Goal: Task Accomplishment & Management: Use online tool/utility

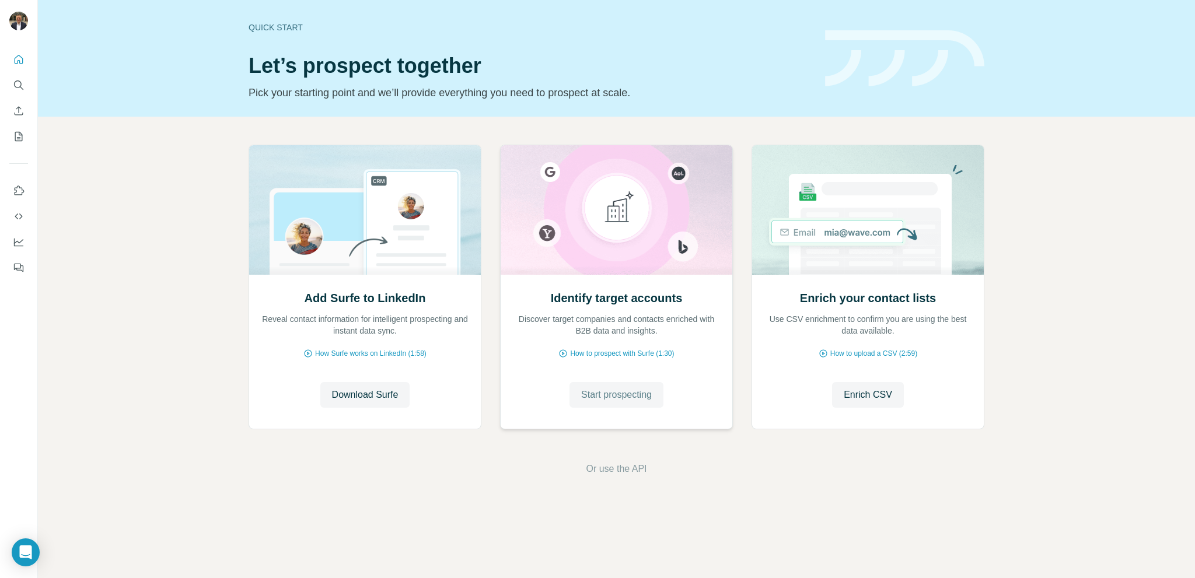
click at [617, 397] on span "Start prospecting" at bounding box center [616, 395] width 71 height 14
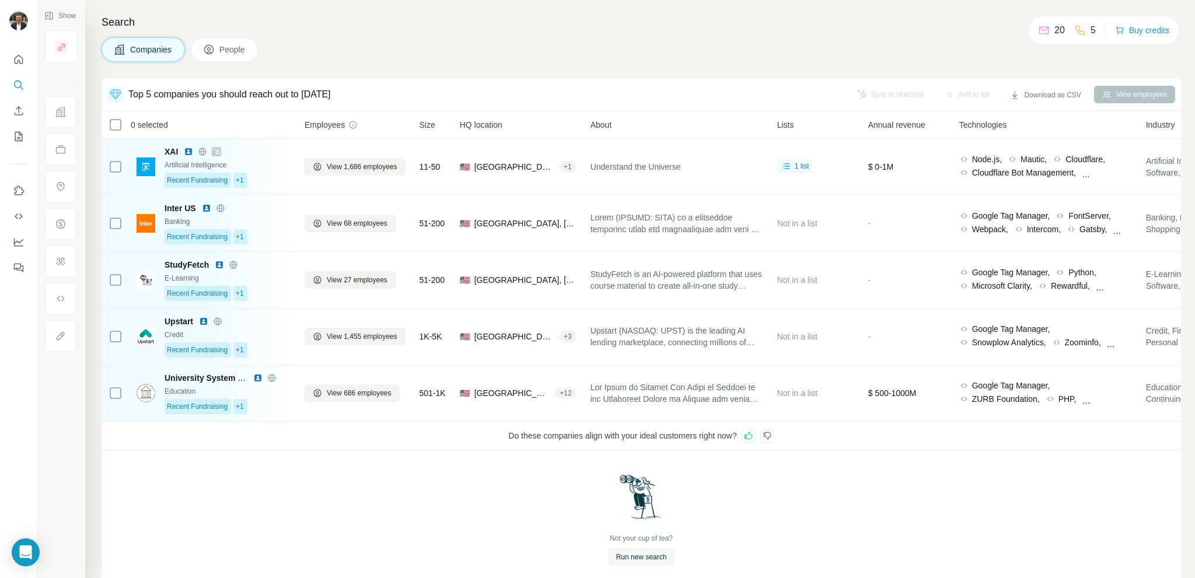
click at [748, 511] on div "Not your cup of tea? Run new search" at bounding box center [642, 520] width 1080 height 139
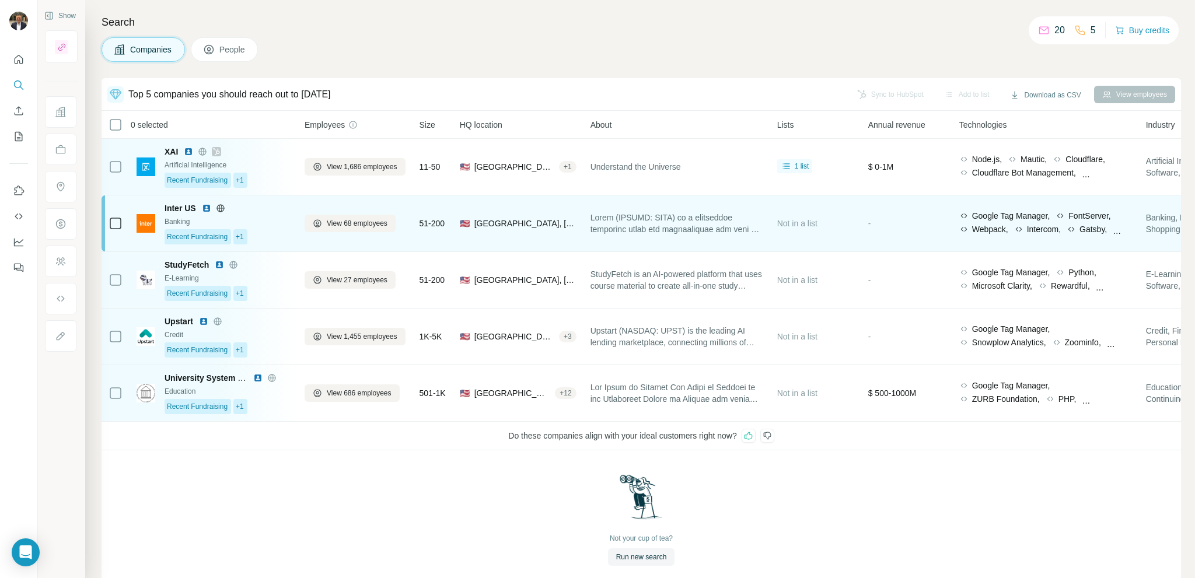
click at [570, 245] on td "🇺🇸 [GEOGRAPHIC_DATA], [US_STATE]" at bounding box center [518, 224] width 131 height 57
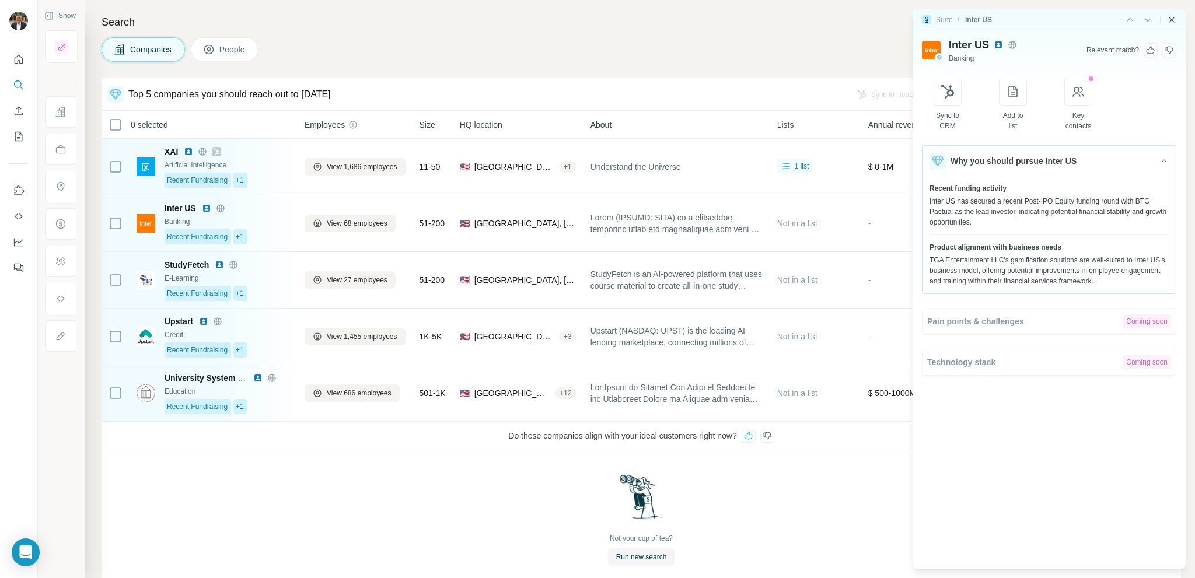
click at [1169, 19] on icon "Close side panel" at bounding box center [1171, 19] width 9 height 9
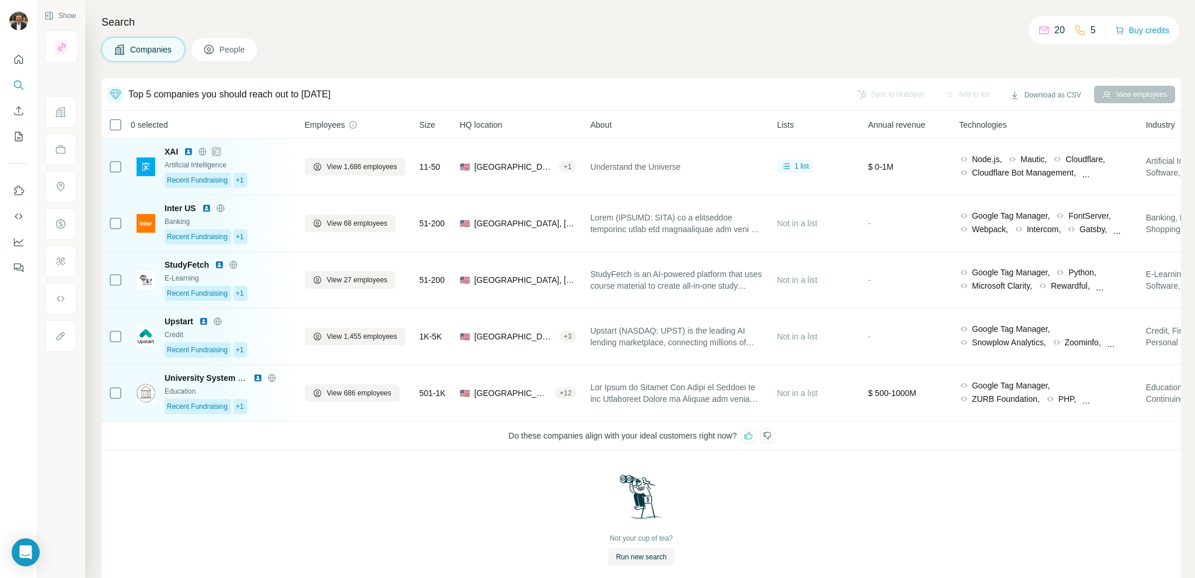
click at [1174, 19] on h4 "Search" at bounding box center [642, 22] width 1080 height 16
click at [772, 434] on icon at bounding box center [767, 435] width 9 height 9
click at [754, 435] on icon at bounding box center [748, 435] width 9 height 9
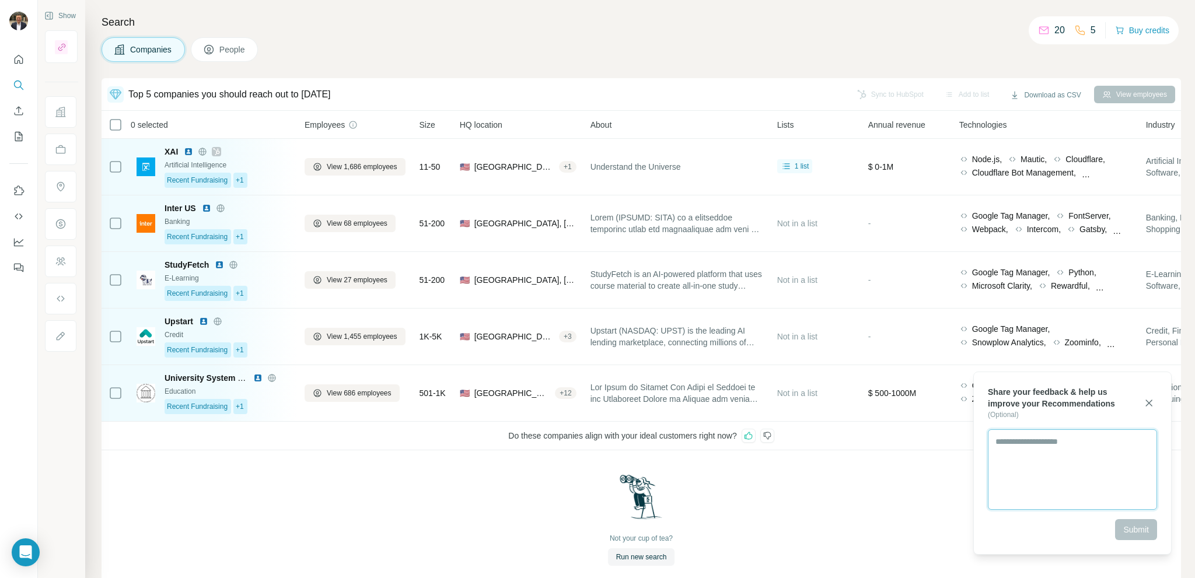
click at [1013, 444] on textarea at bounding box center [1072, 470] width 169 height 81
type textarea "**********"
click at [1130, 526] on span "Submit" at bounding box center [1137, 530] width 26 height 12
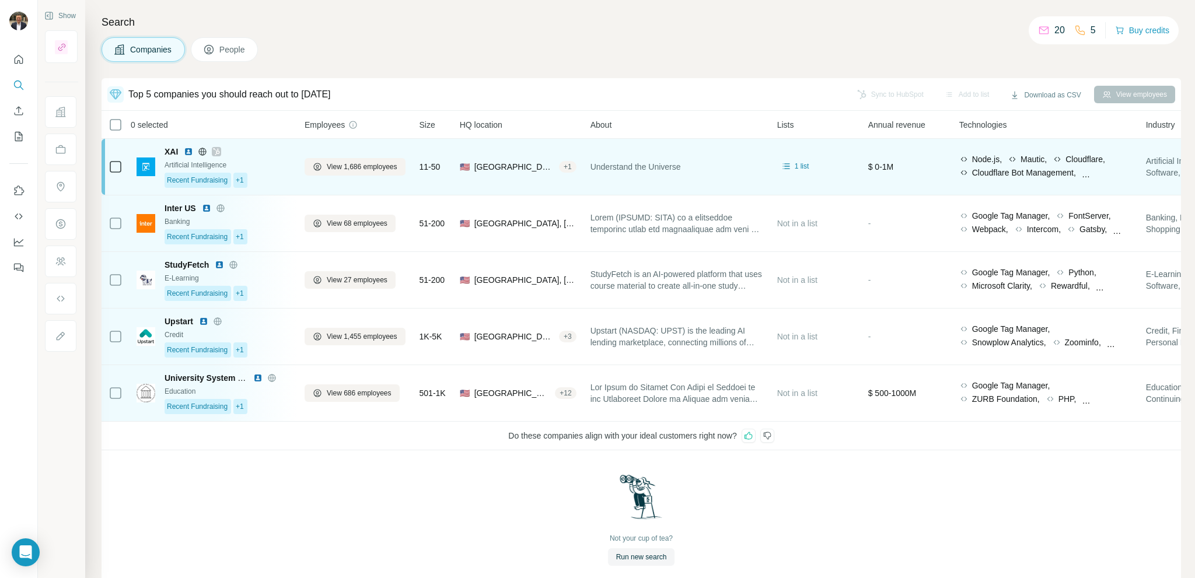
click at [281, 179] on div "Recent Fundraising +1" at bounding box center [228, 180] width 126 height 15
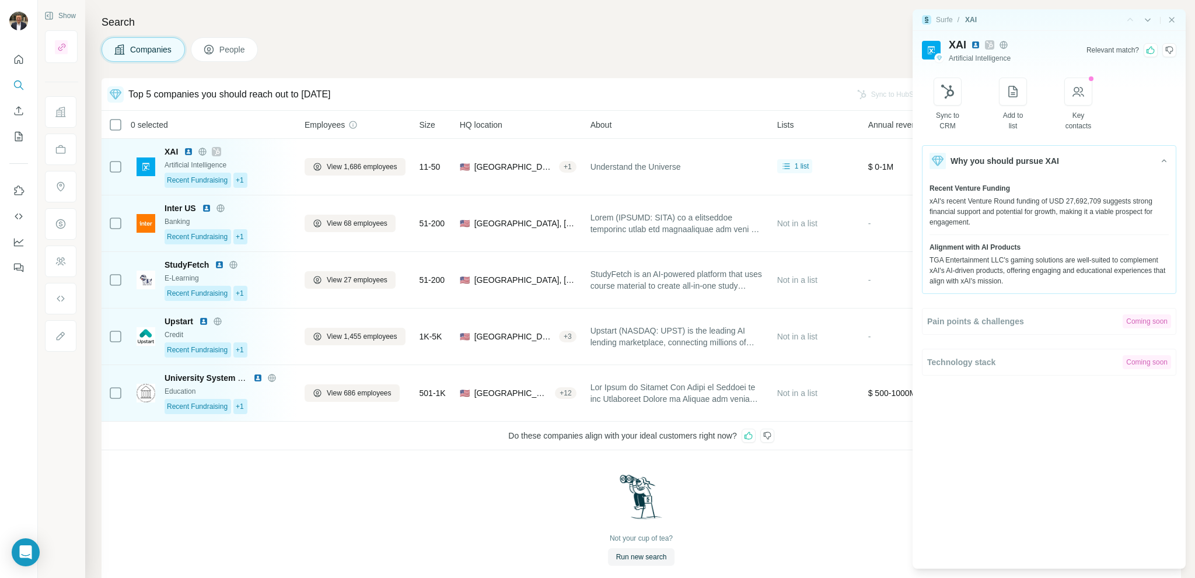
click at [1172, 50] on icon at bounding box center [1169, 50] width 9 height 9
click at [1154, 50] on icon at bounding box center [1150, 50] width 9 height 9
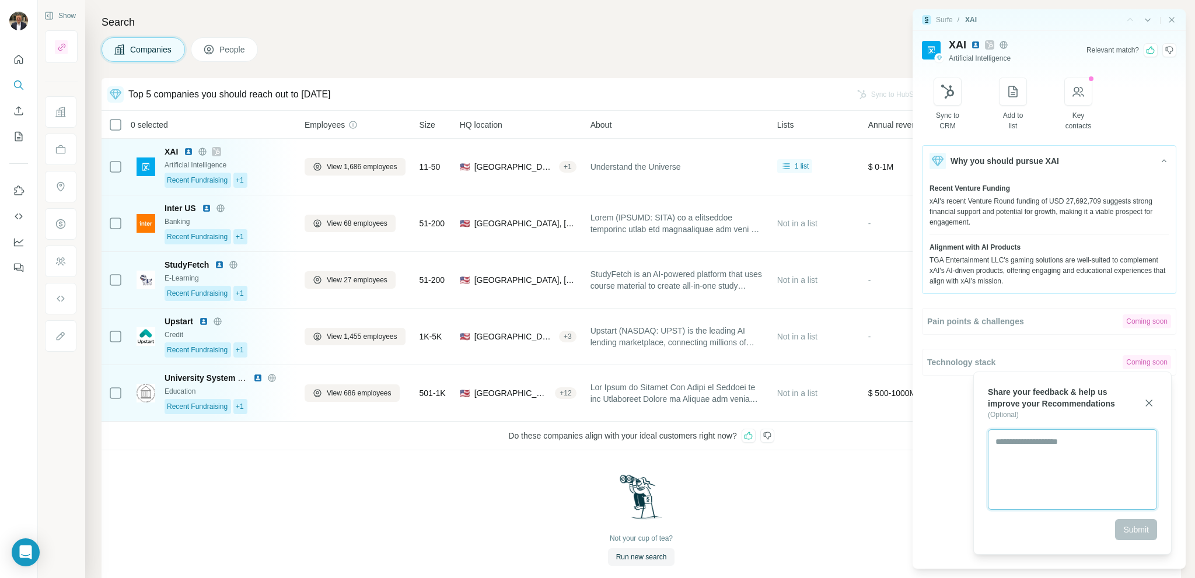
click at [1009, 457] on textarea at bounding box center [1072, 470] width 169 height 81
type textarea "**********"
click at [1135, 532] on span "Submit" at bounding box center [1137, 530] width 26 height 12
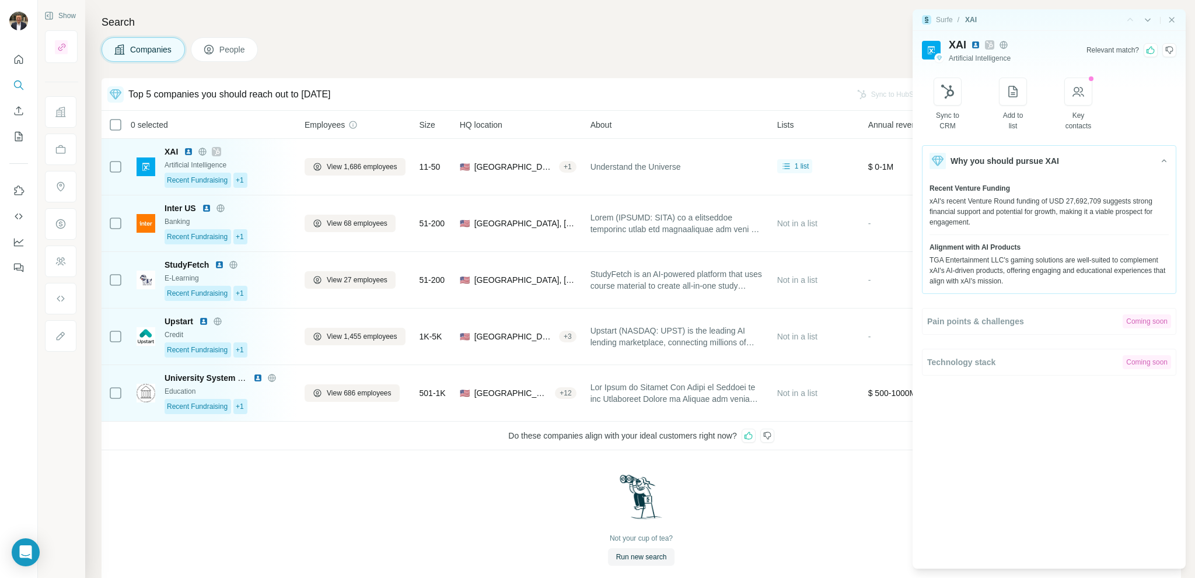
click at [791, 51] on div "Companies People" at bounding box center [642, 49] width 1080 height 25
click at [1171, 19] on icon "Close side panel" at bounding box center [1171, 19] width 9 height 9
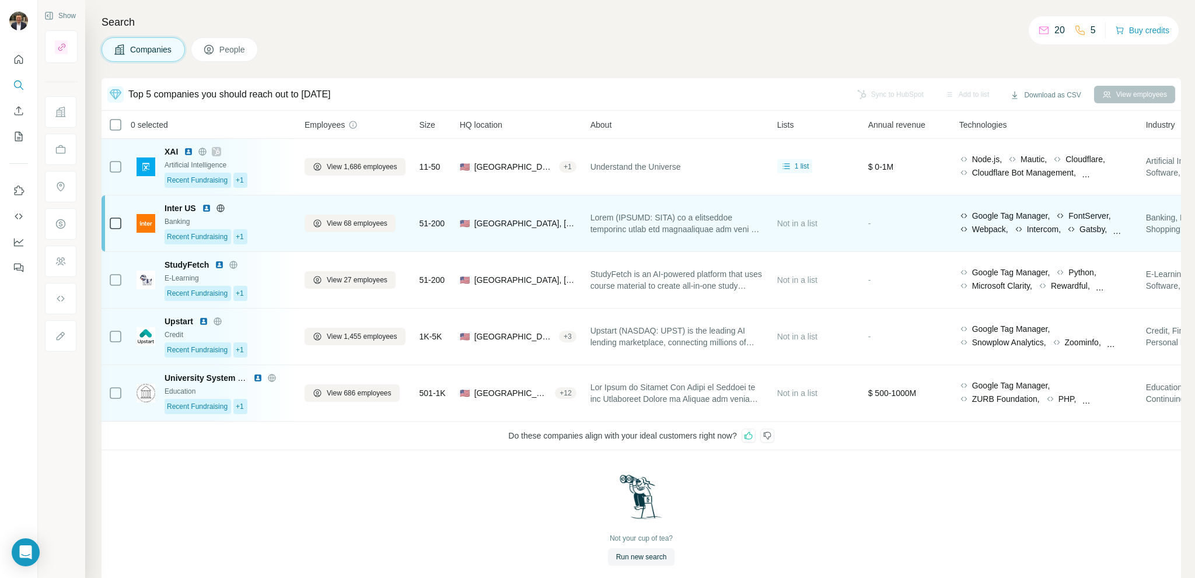
click at [253, 223] on div "Banking" at bounding box center [228, 222] width 126 height 11
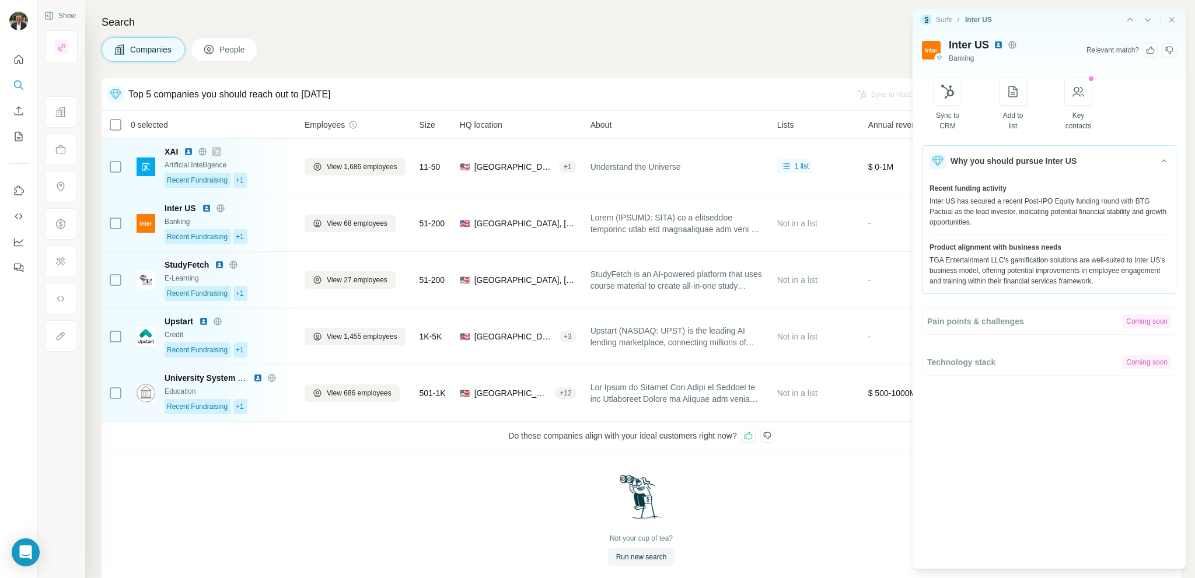
click at [1174, 49] on icon at bounding box center [1169, 50] width 9 height 9
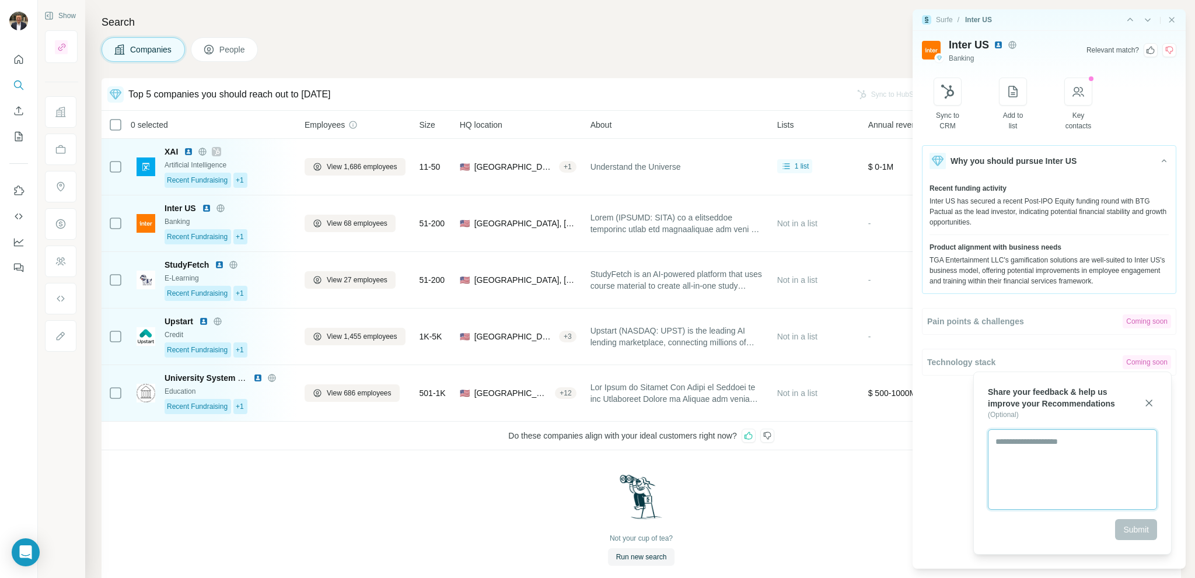
click at [1053, 438] on textarea at bounding box center [1072, 470] width 169 height 81
type textarea "**********"
click at [1139, 525] on span "Submit" at bounding box center [1137, 530] width 26 height 12
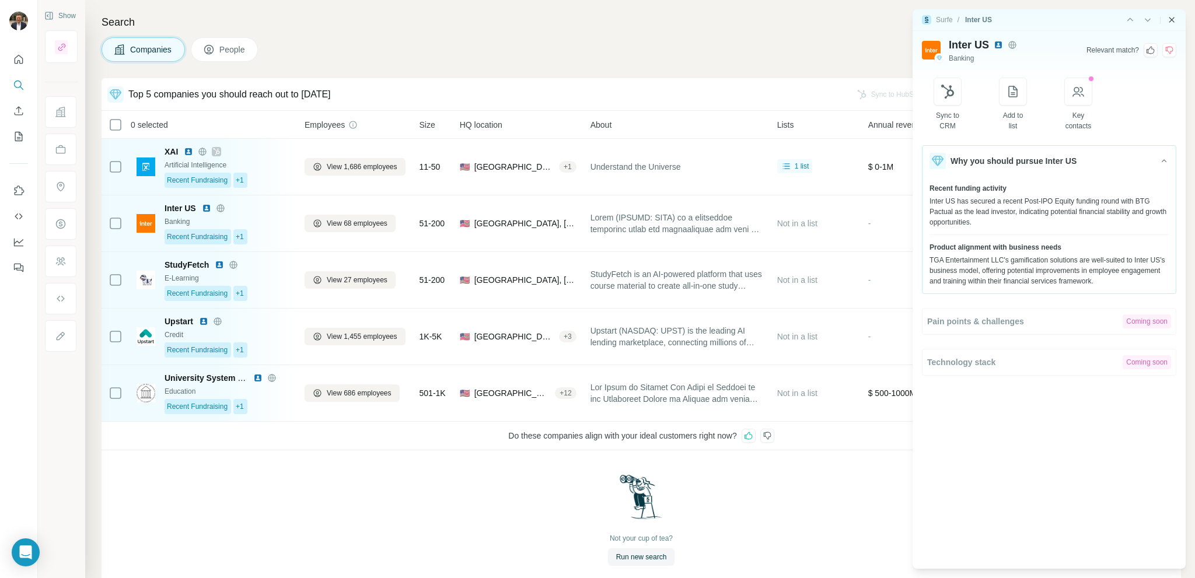
click at [1170, 19] on icon "Close side panel" at bounding box center [1172, 19] width 5 height 5
